Goal: Contribute content: Share content

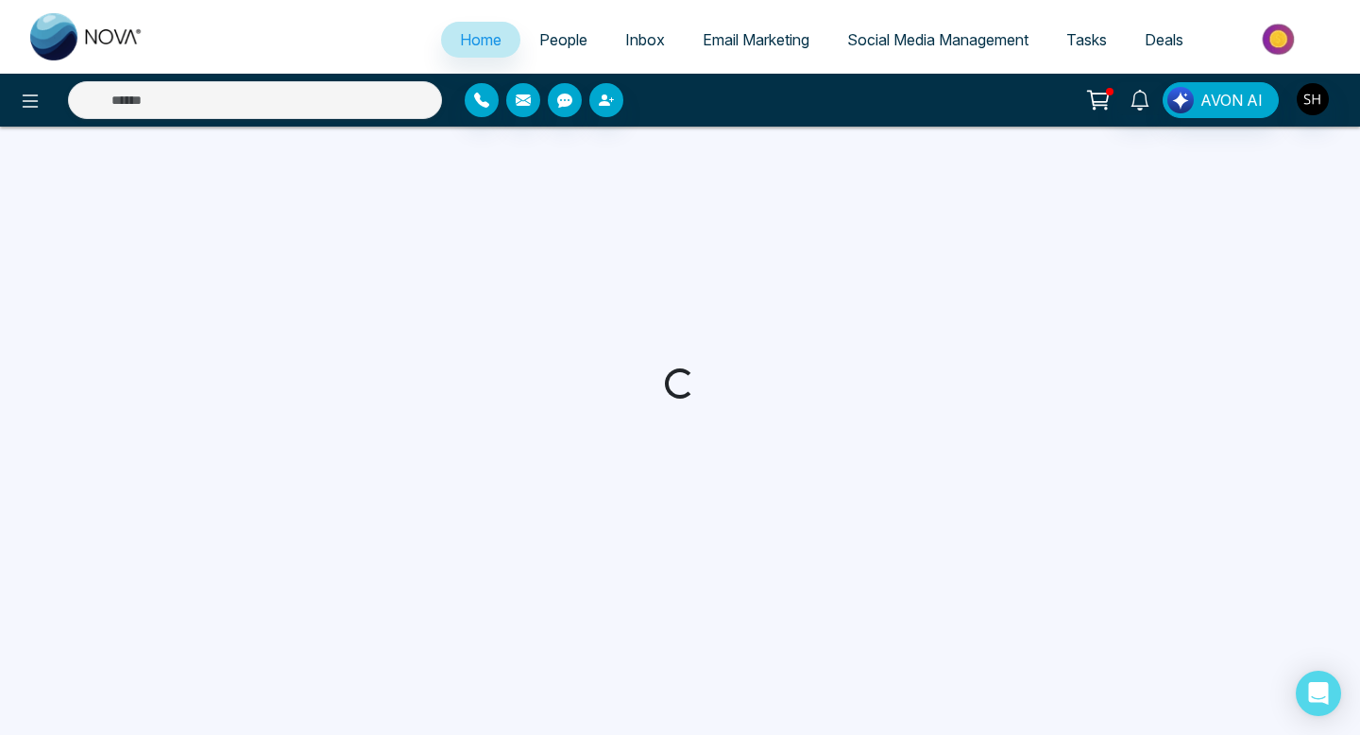
select select "*"
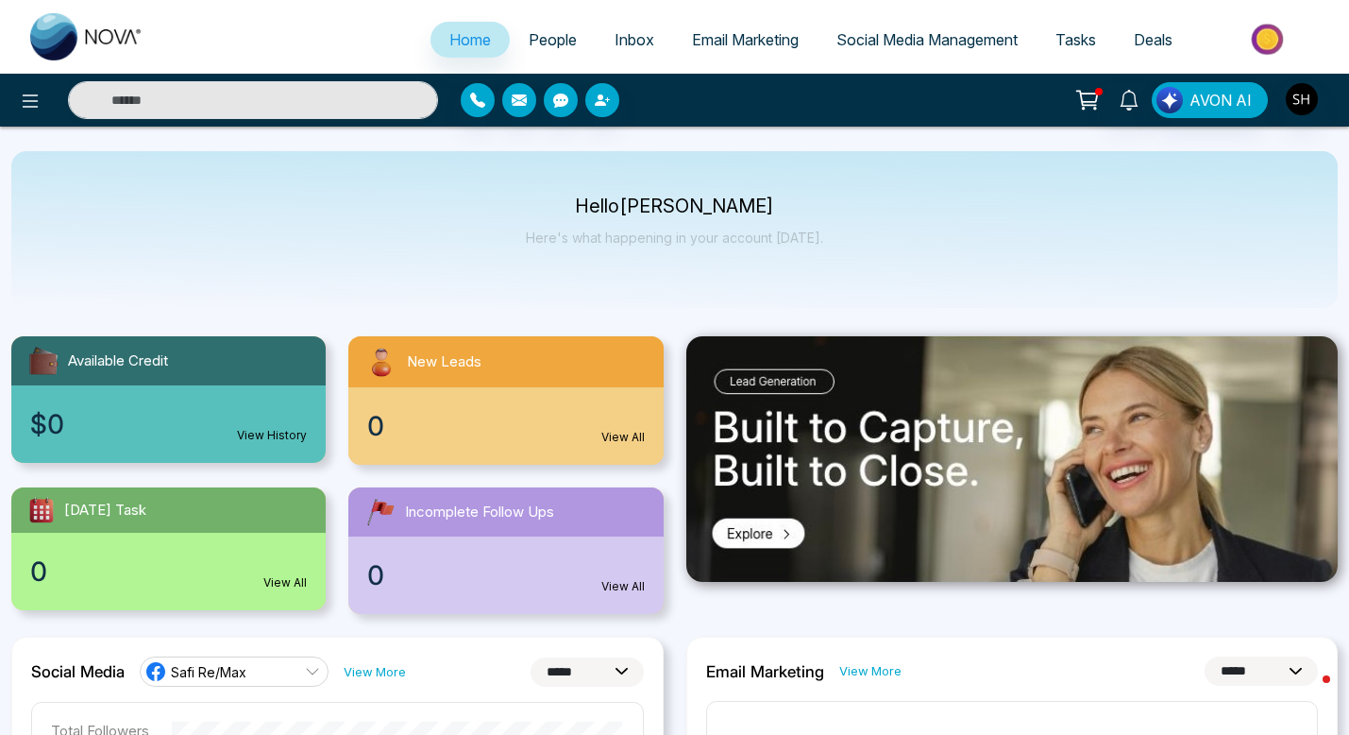
click at [910, 41] on span "Social Media Management" at bounding box center [927, 39] width 181 height 19
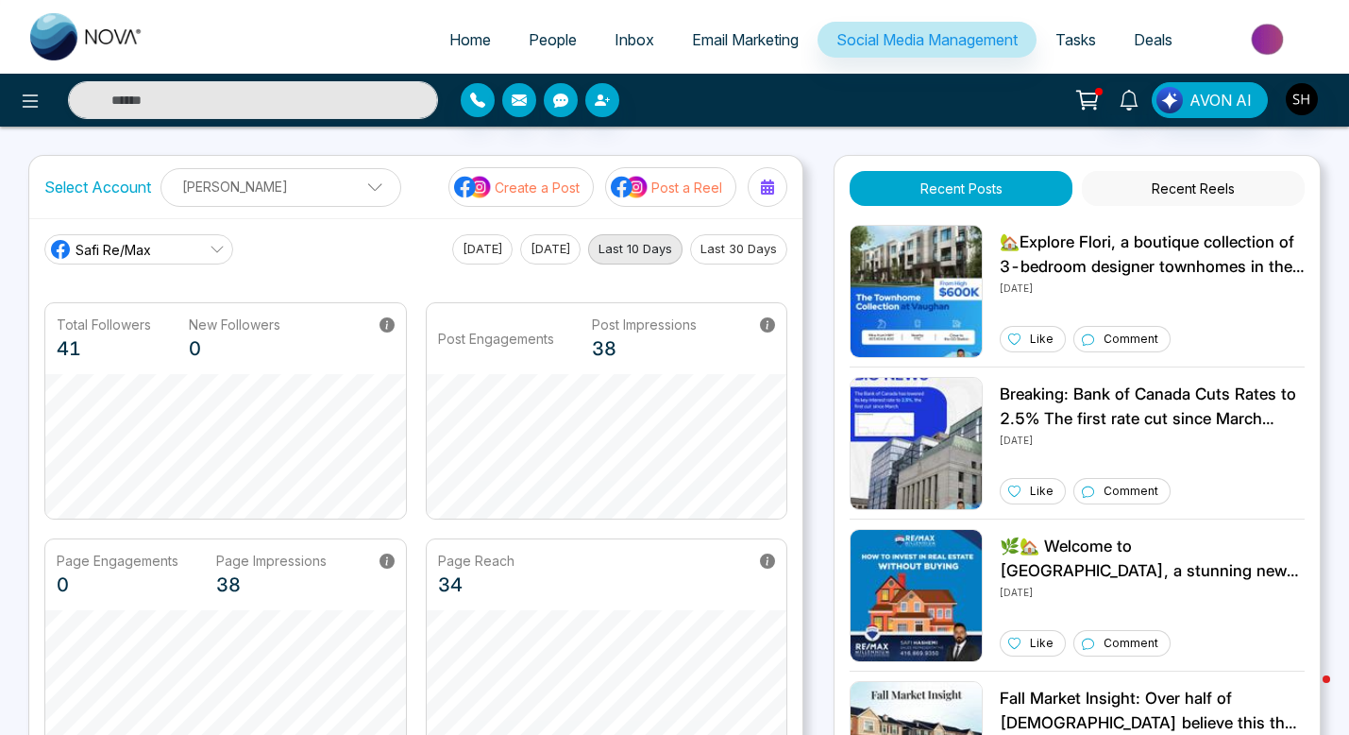
click at [576, 195] on p "Create a Post" at bounding box center [537, 188] width 85 height 20
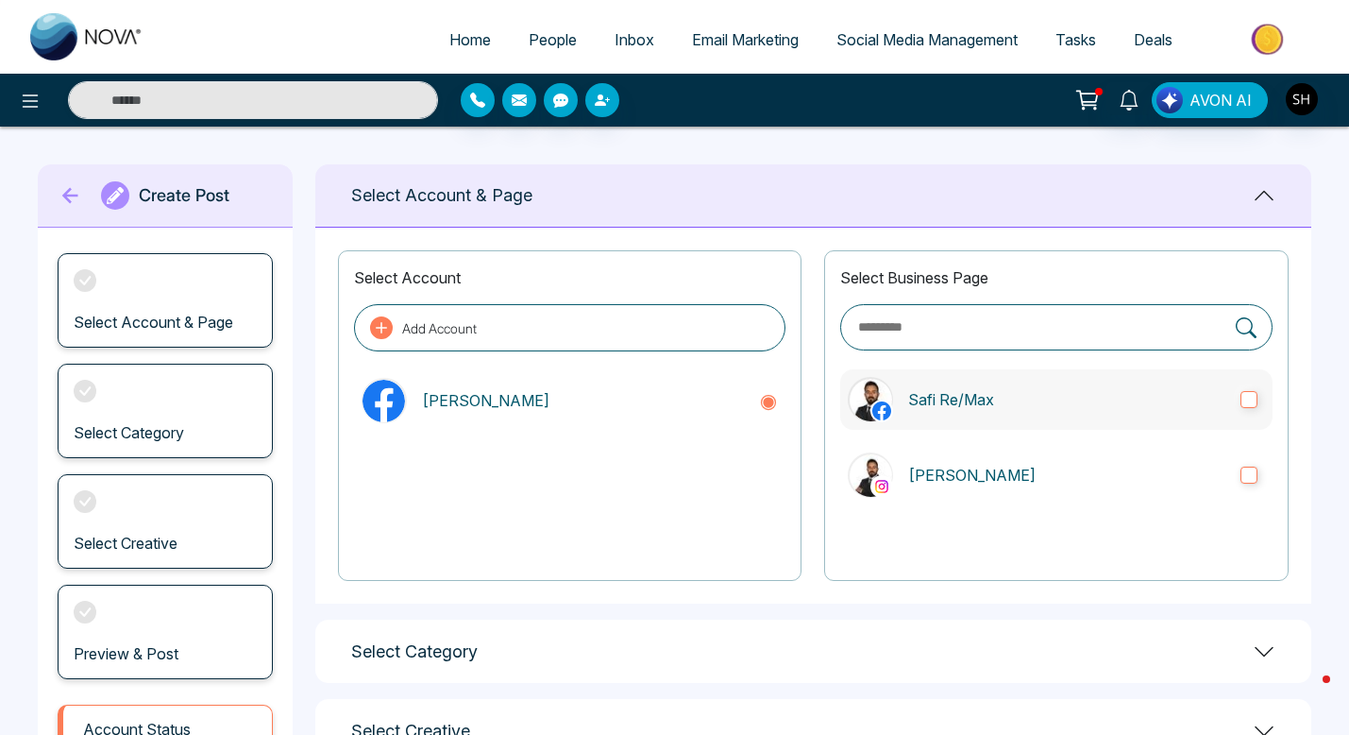
click at [1260, 398] on label "Safi Re/Max" at bounding box center [1056, 399] width 432 height 60
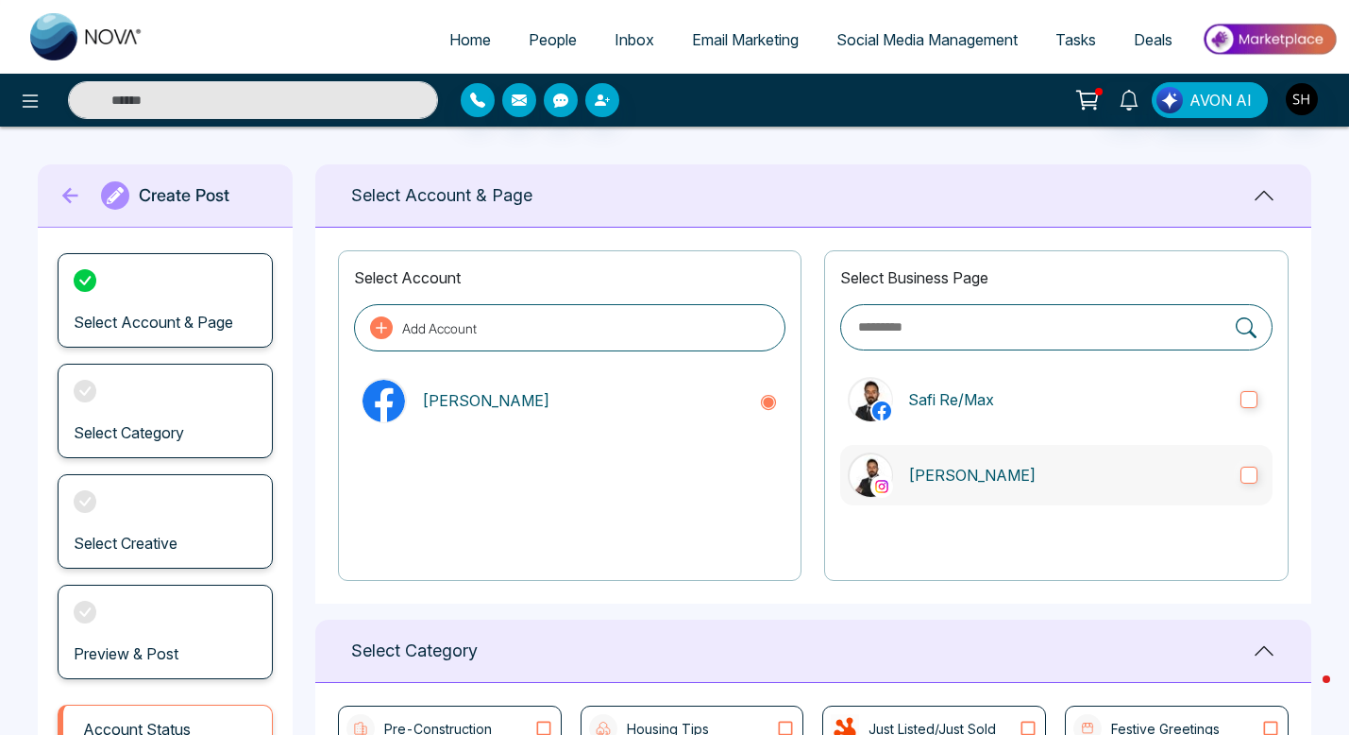
click at [1259, 474] on label "[PERSON_NAME]" at bounding box center [1056, 475] width 432 height 60
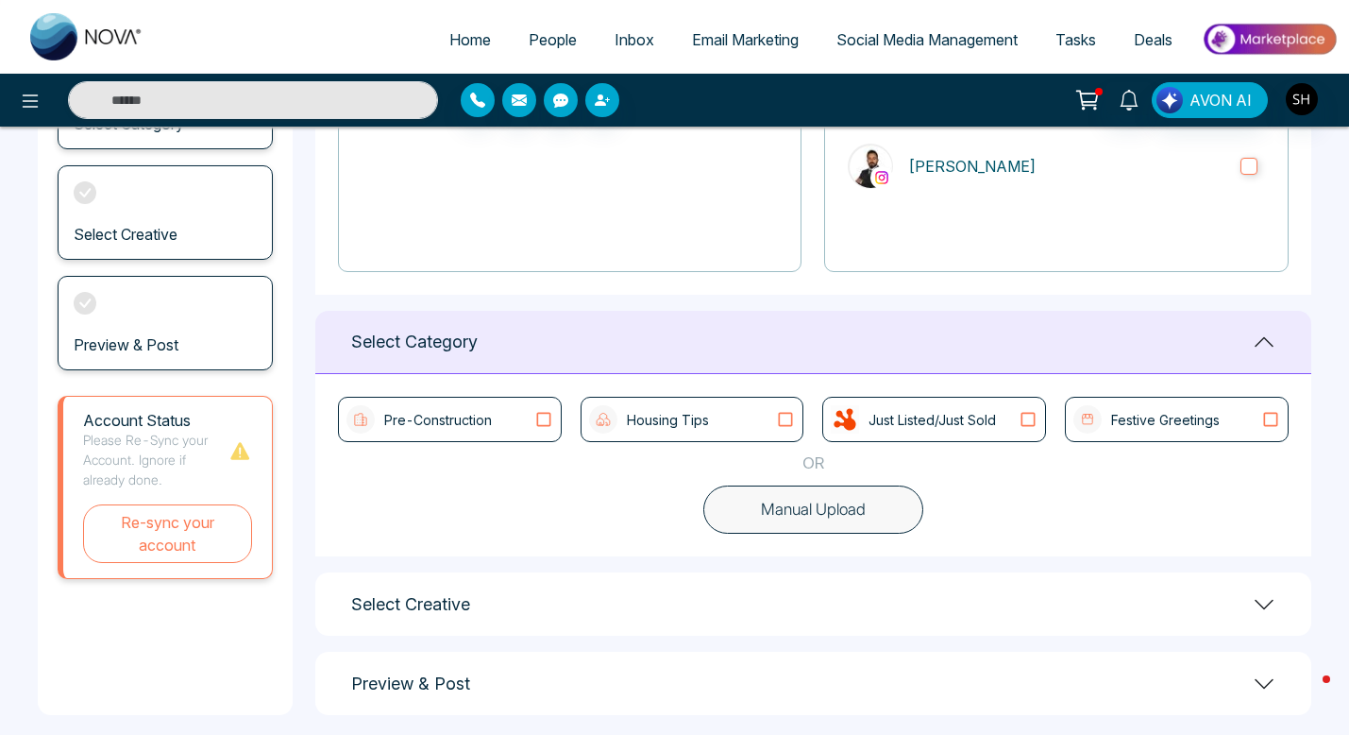
scroll to position [312, 0]
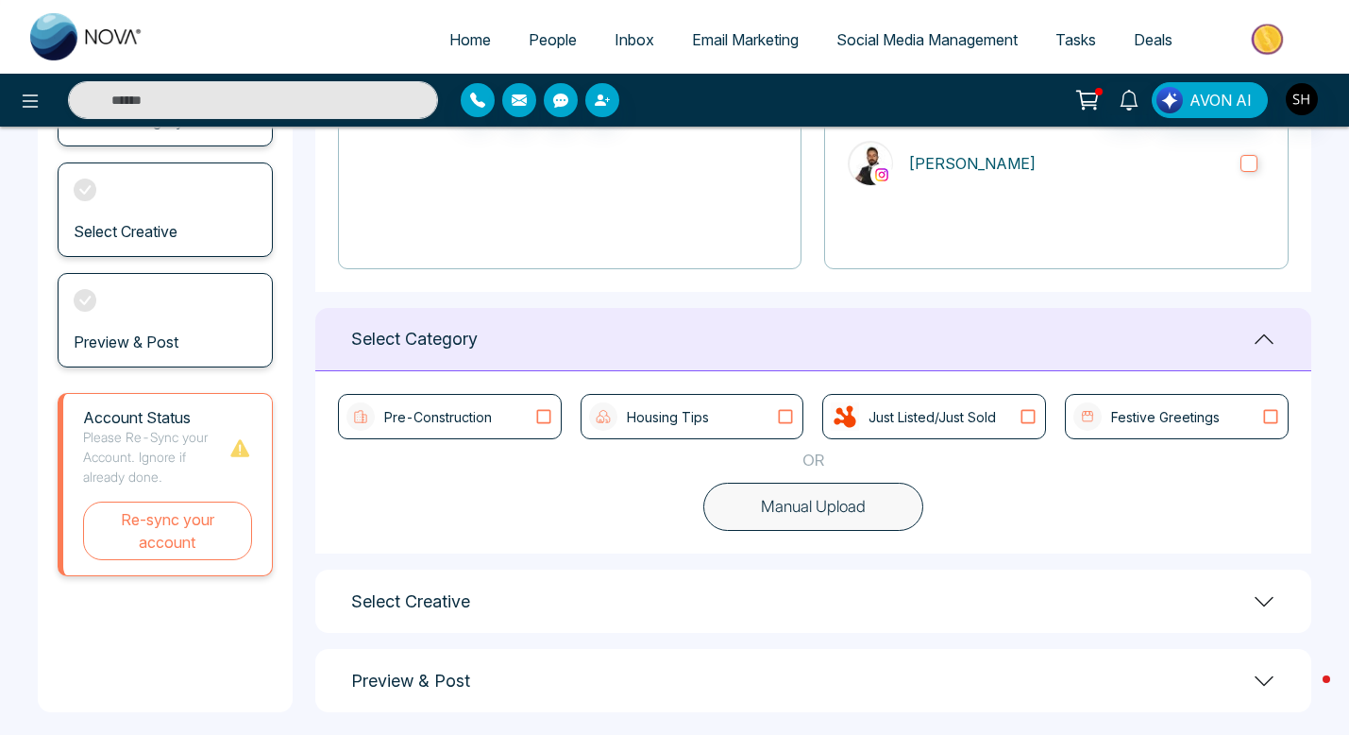
click at [787, 415] on icon at bounding box center [785, 416] width 25 height 19
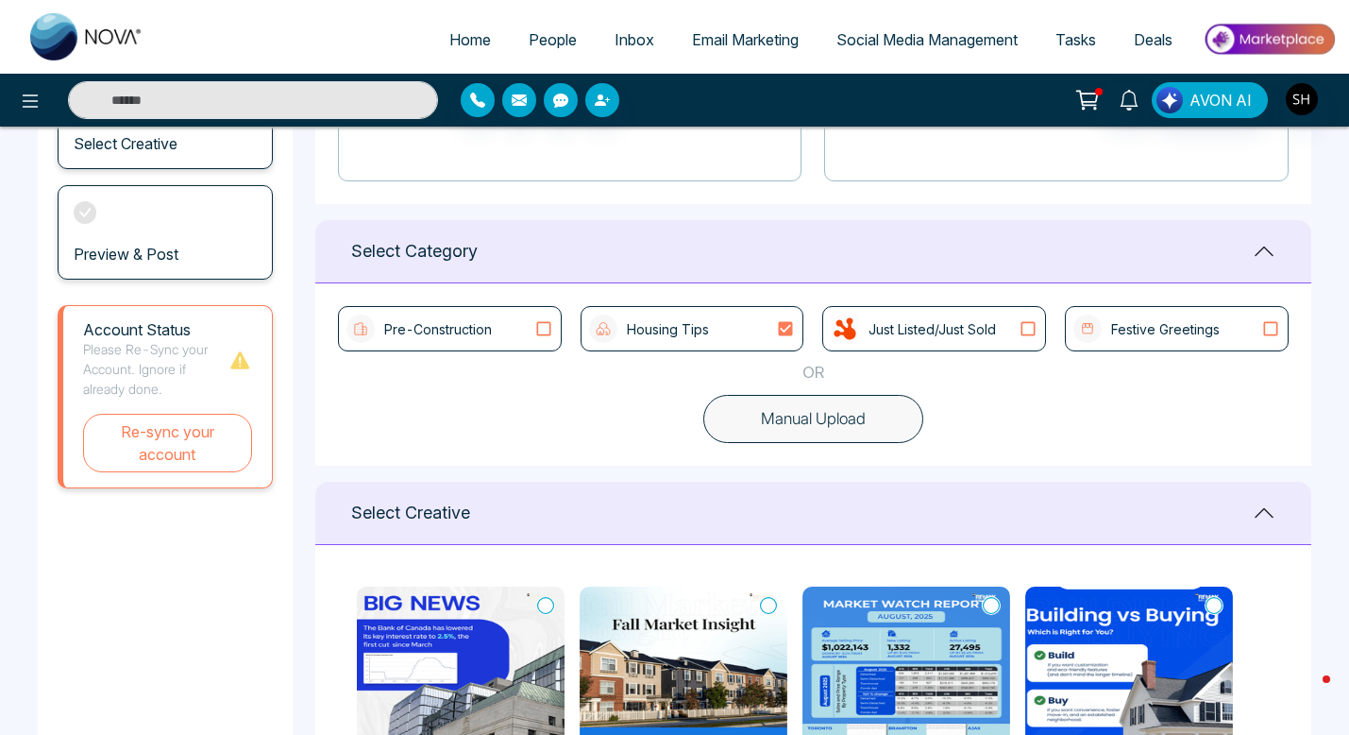
scroll to position [397, 0]
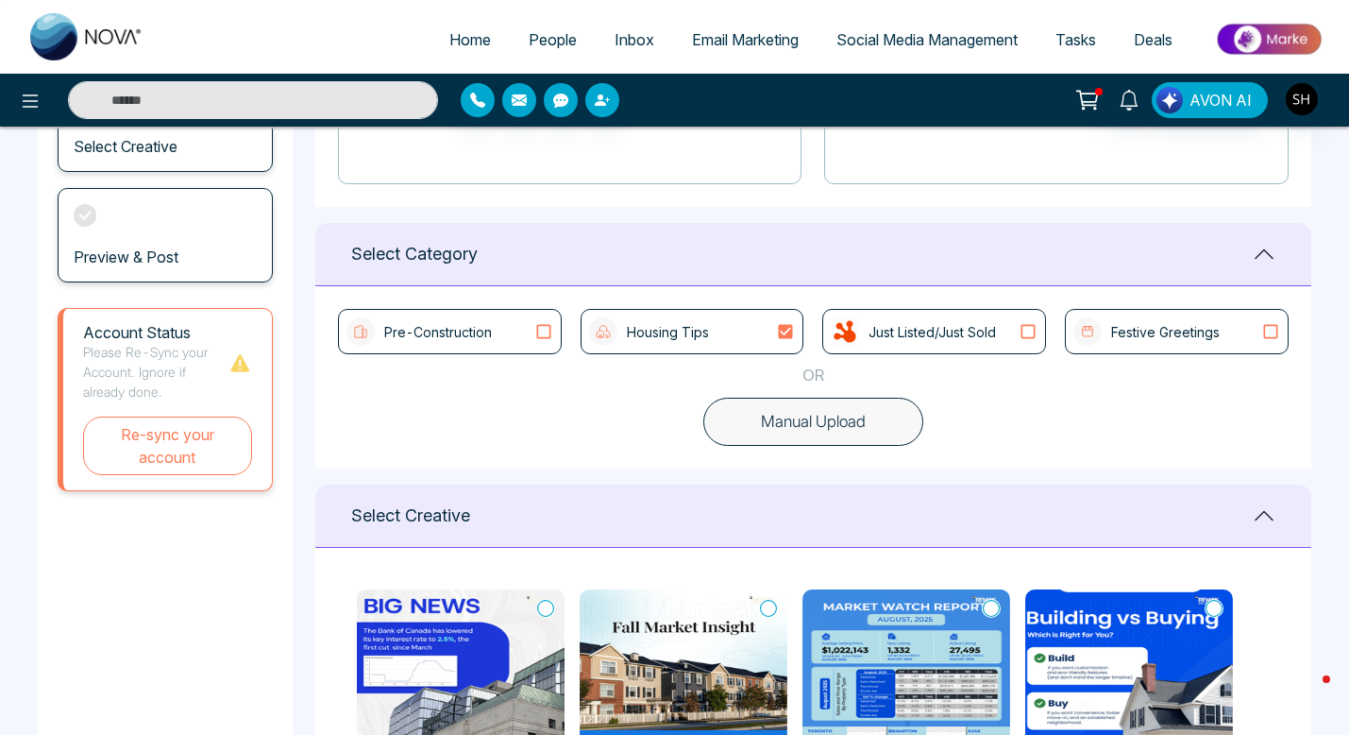
click at [546, 326] on icon at bounding box center [544, 331] width 25 height 19
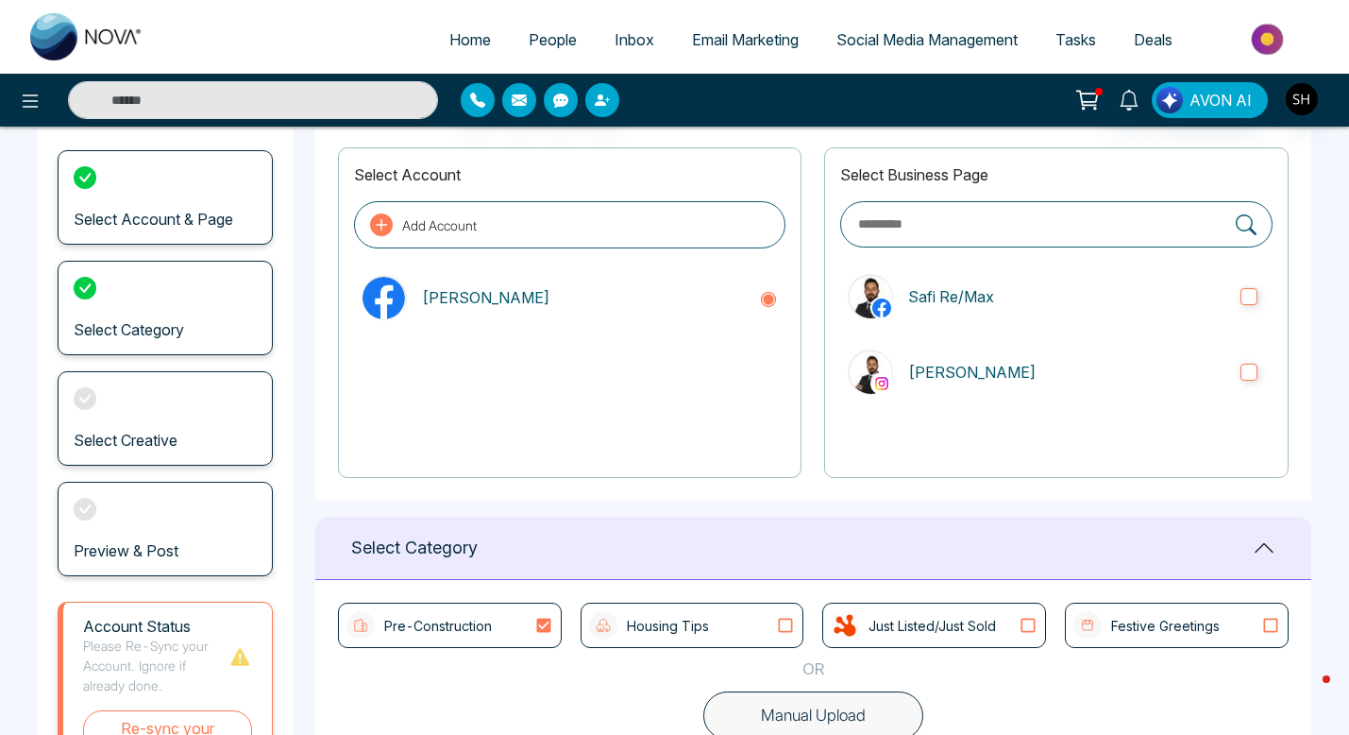
scroll to position [0, 0]
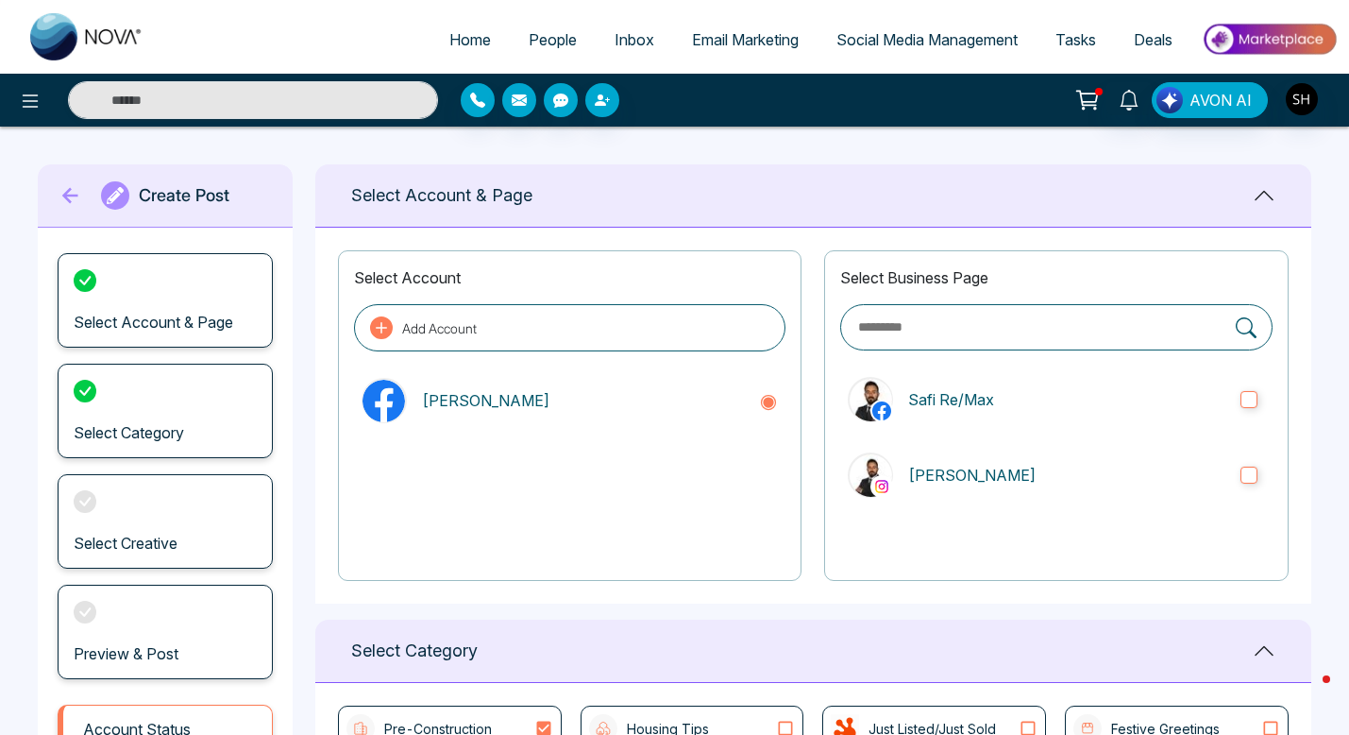
click at [876, 34] on span "Social Media Management" at bounding box center [927, 39] width 181 height 19
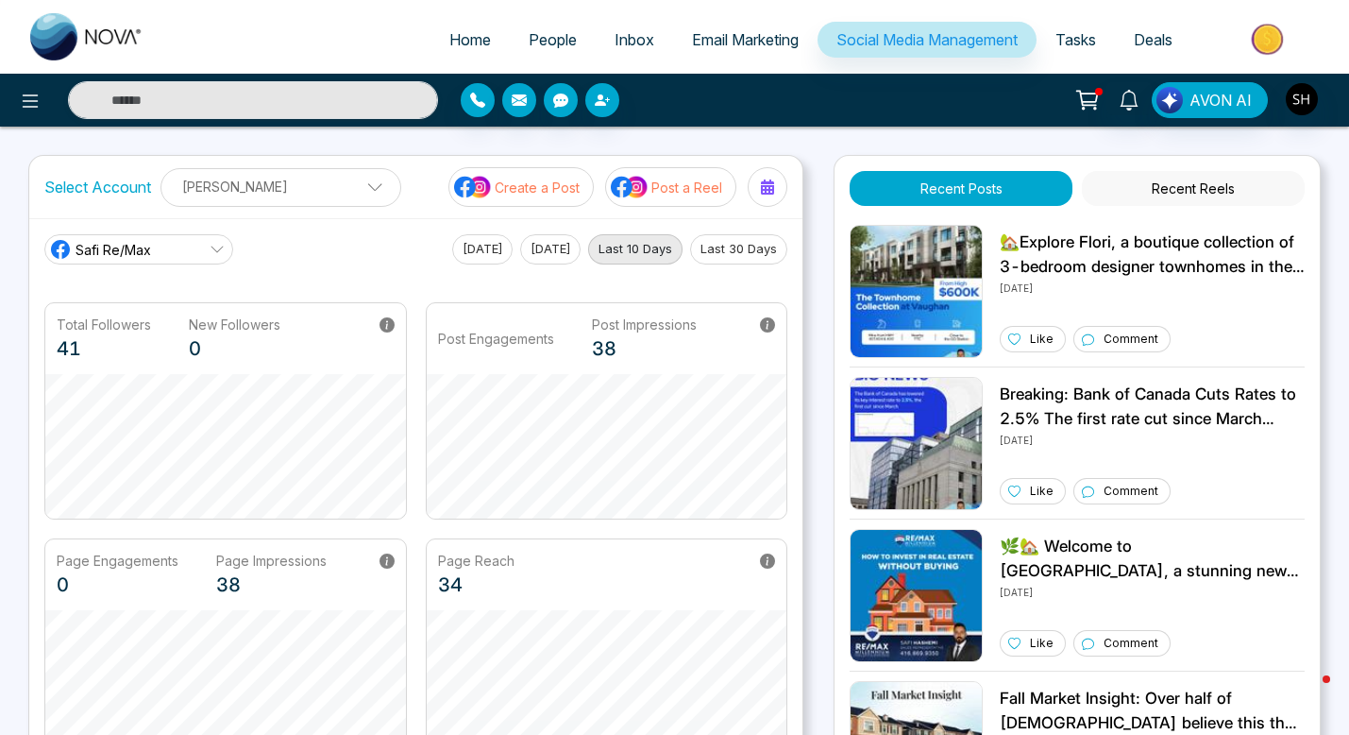
click at [693, 181] on p "Post a Reel" at bounding box center [687, 188] width 71 height 20
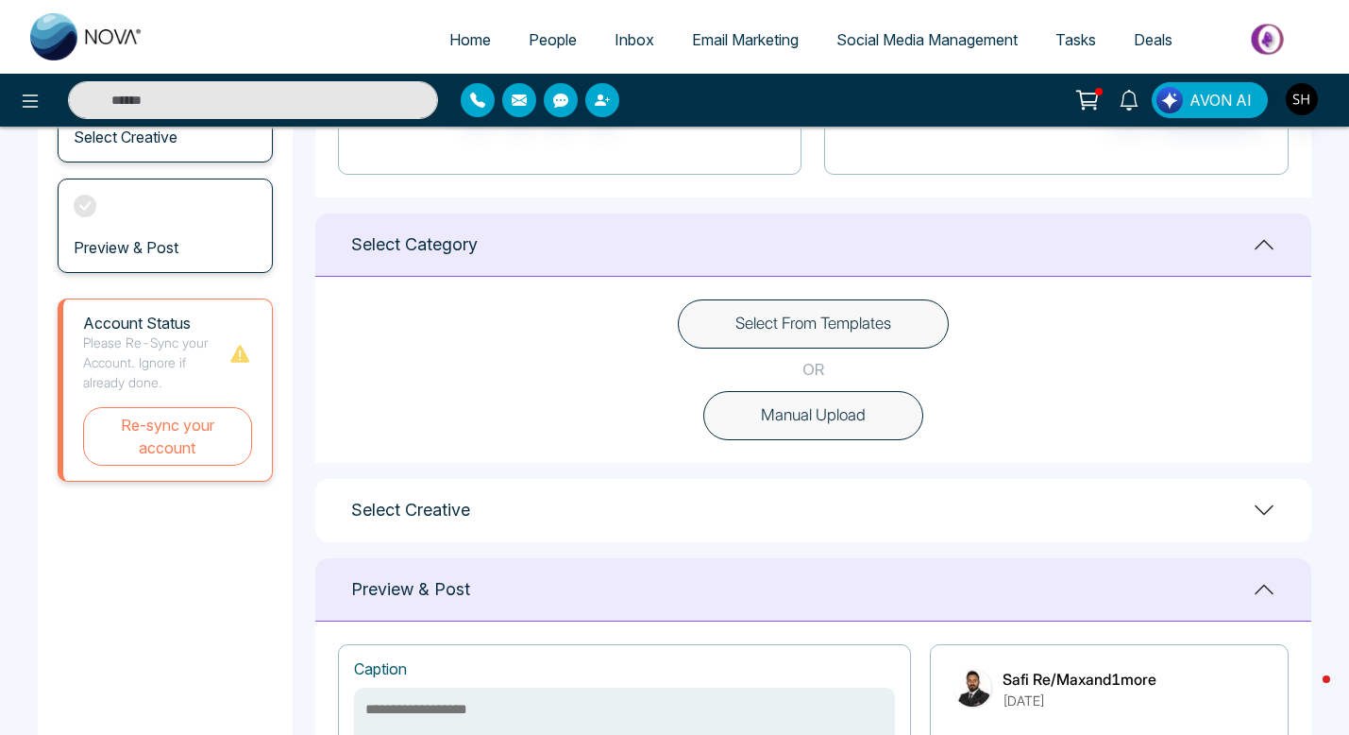
scroll to position [408, 0]
click at [875, 323] on button "Select From Templates" at bounding box center [813, 321] width 271 height 49
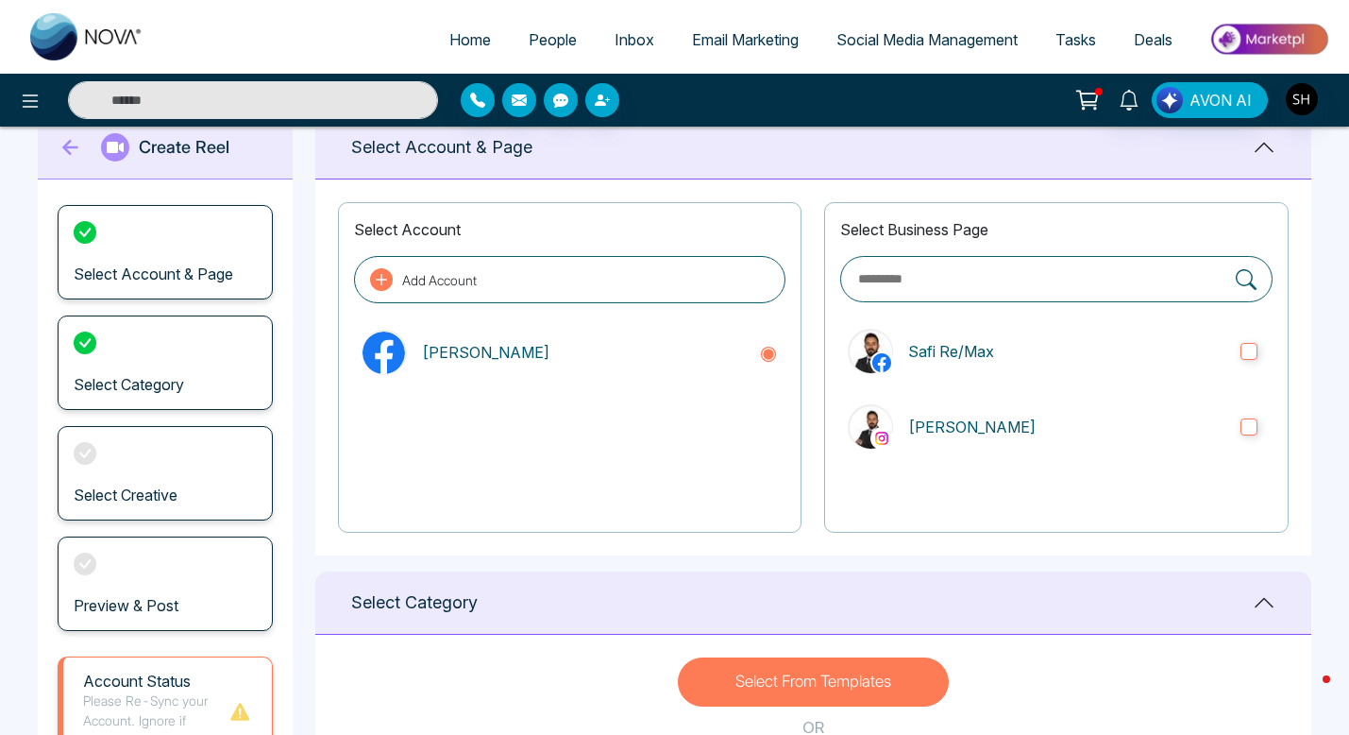
scroll to position [0, 0]
